Goal: Task Accomplishment & Management: Manage account settings

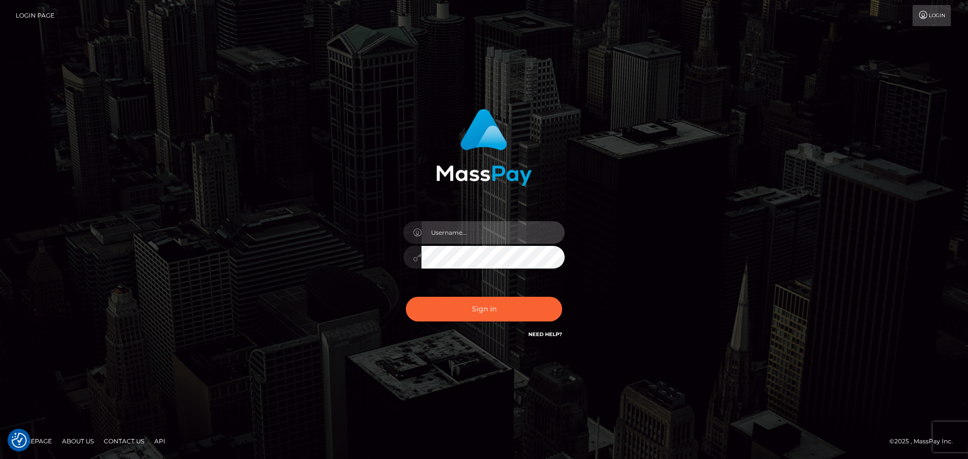
click at [464, 234] on input "text" at bounding box center [493, 232] width 143 height 23
type input "Veronica"
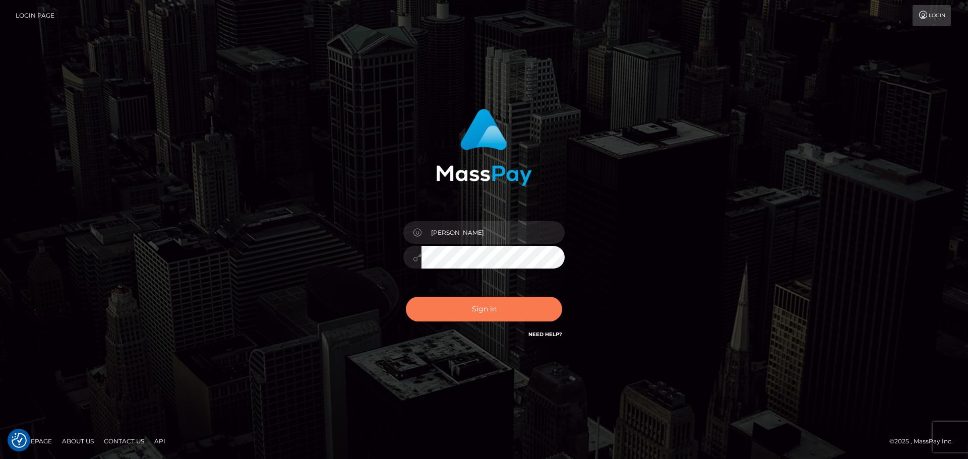
click at [471, 308] on button "Sign in" at bounding box center [484, 309] width 156 height 25
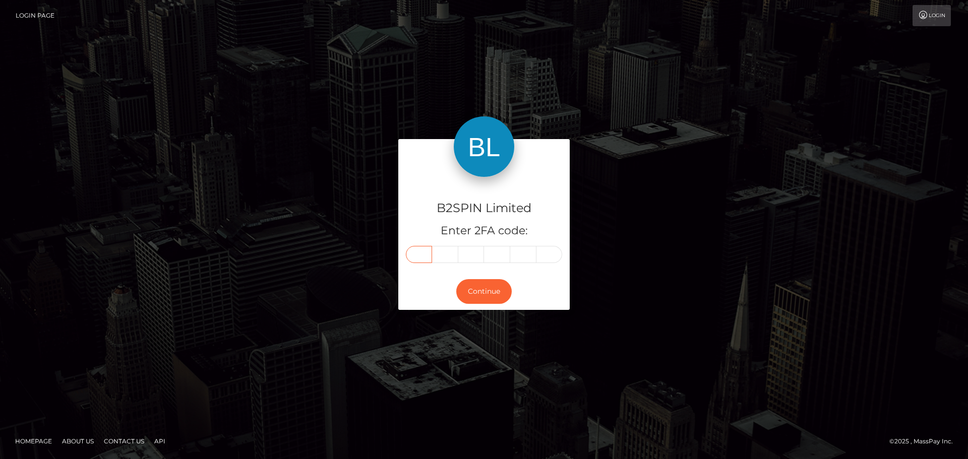
paste input "7"
type input "7"
type input "4"
type input "9"
type input "1"
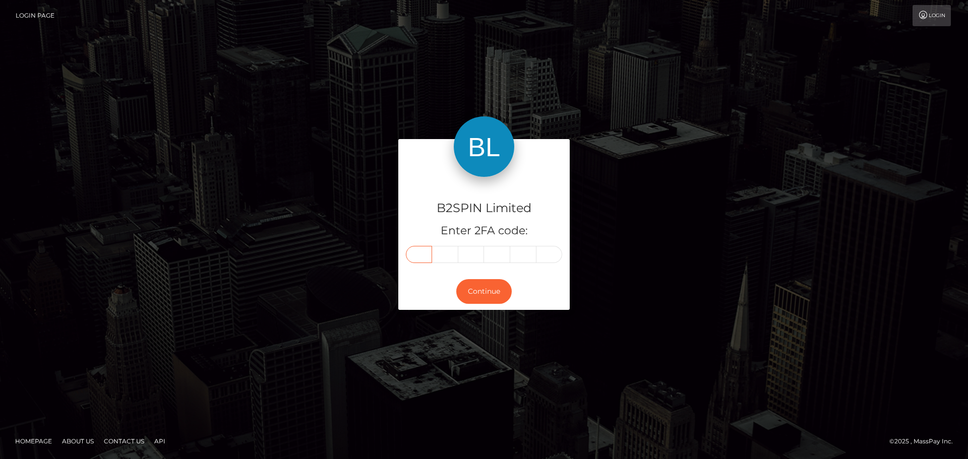
type input "1"
type input "7"
click at [490, 288] on button "Continue" at bounding box center [483, 291] width 55 height 25
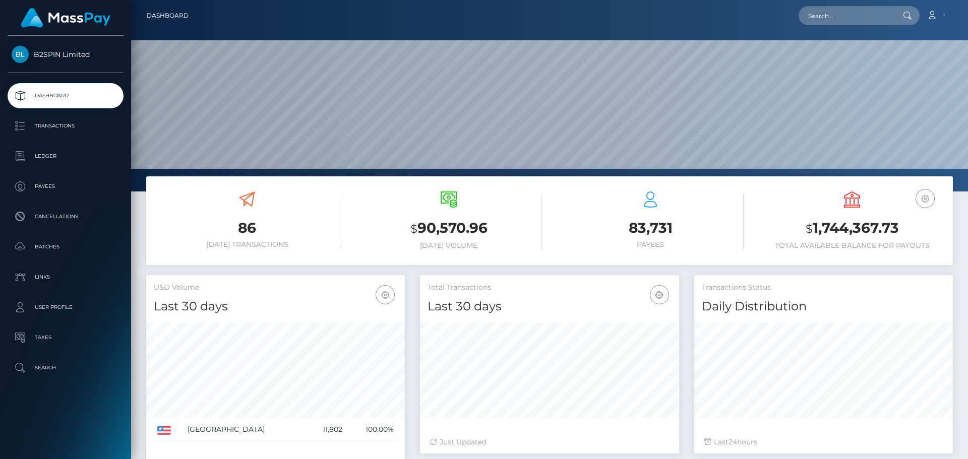
scroll to position [179, 259]
click at [62, 126] on p "Transactions" at bounding box center [66, 126] width 108 height 15
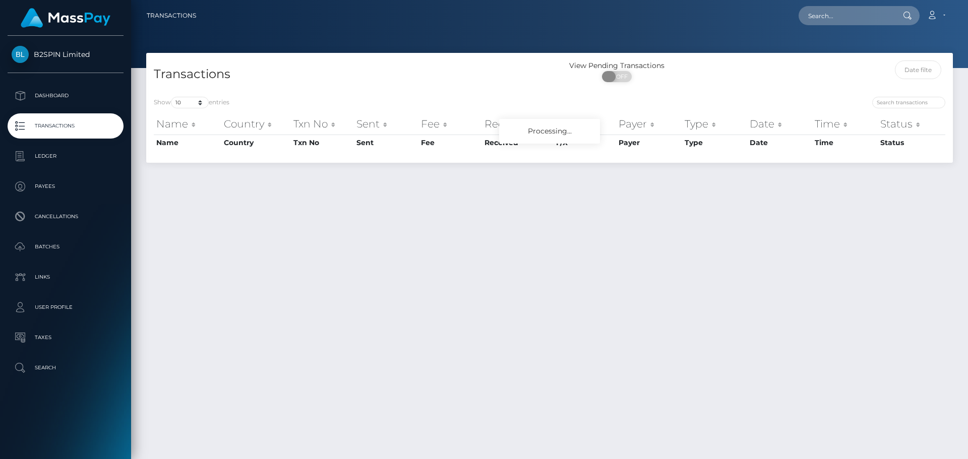
click at [610, 78] on span at bounding box center [609, 76] width 14 height 11
checkbox input "true"
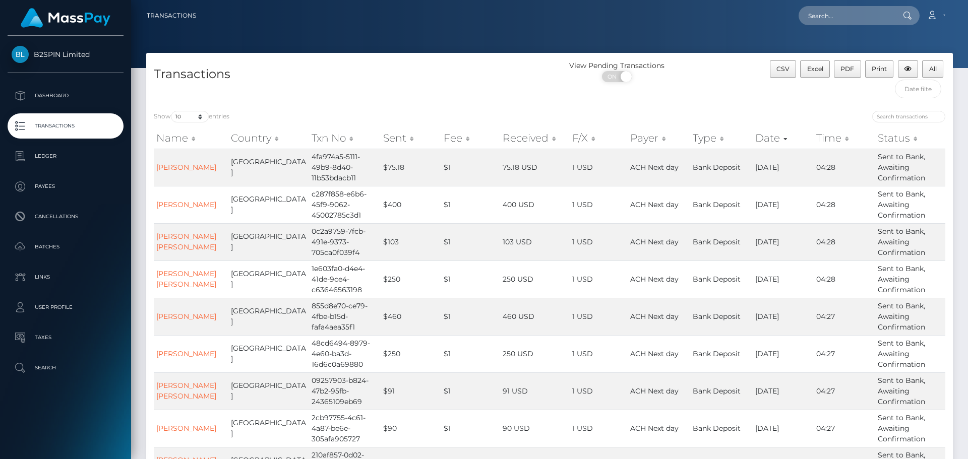
click at [194, 105] on div "Show 10 25 50 100 250 500 1,000 3,500 entries Name Country Txn No Sent Fee Rece…" at bounding box center [549, 333] width 807 height 460
click at [203, 115] on select "10 25 50 100 250 500 1,000 3,500" at bounding box center [190, 117] width 38 height 12
select select "3500"
click at [172, 111] on select "10 25 50 100 250 500 1,000 3,500" at bounding box center [190, 117] width 38 height 12
click at [381, 90] on div "Transactions" at bounding box center [347, 82] width 403 height 43
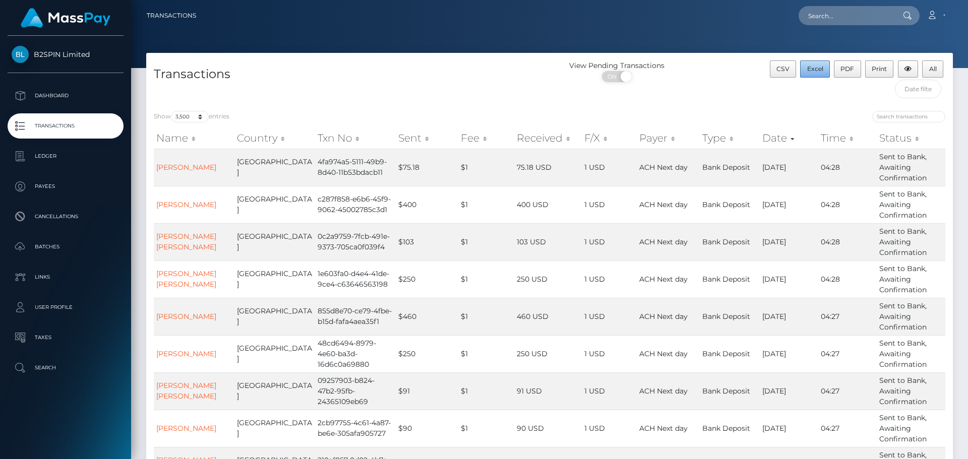
click at [811, 66] on span "Excel" at bounding box center [815, 69] width 16 height 8
